Goal: Information Seeking & Learning: Learn about a topic

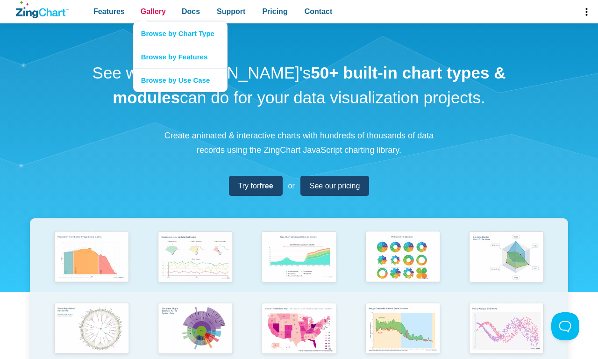
click at [153, 12] on span "Gallery" at bounding box center [153, 11] width 25 height 13
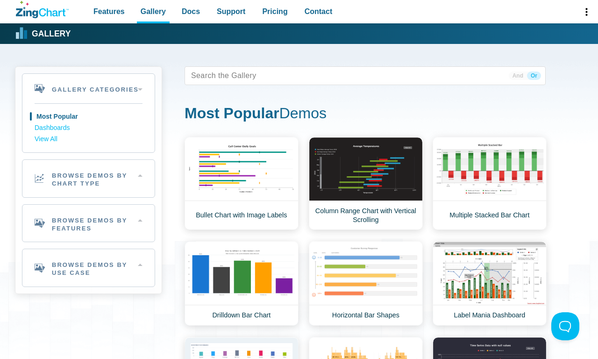
click at [43, 34] on strong "Gallery" at bounding box center [51, 34] width 39 height 8
click at [88, 178] on h2 "Browse Demos By Chart Type" at bounding box center [88, 178] width 132 height 37
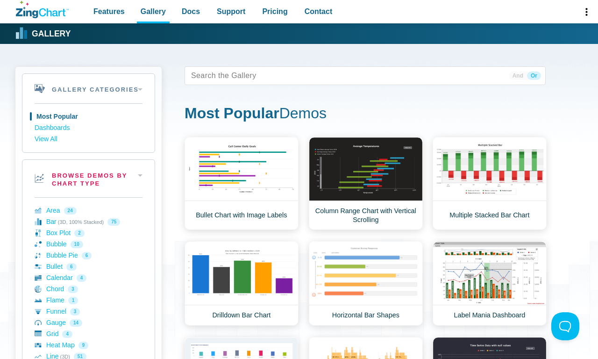
click at [88, 178] on h2 "Browse Demos By Chart Type" at bounding box center [88, 178] width 132 height 37
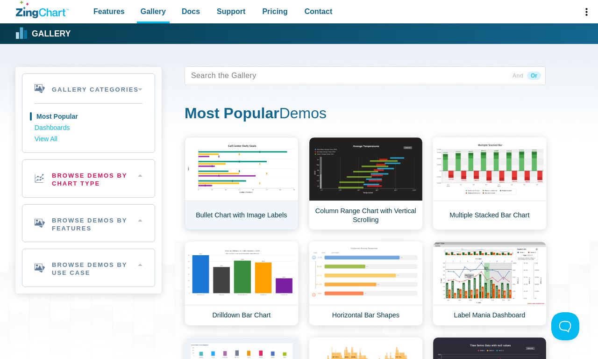
click at [241, 183] on link "Bullet Chart with Image Labels" at bounding box center [242, 183] width 114 height 93
